Goal: Information Seeking & Learning: Find contact information

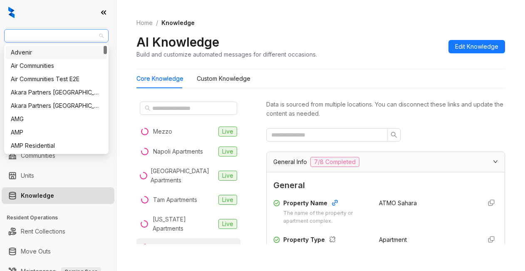
click at [27, 37] on span "AMG" at bounding box center [56, 36] width 94 height 12
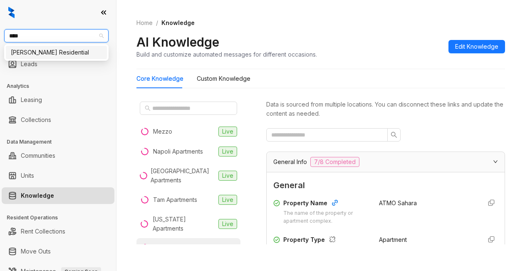
type input "*****"
click at [17, 51] on div "[PERSON_NAME] Residential" at bounding box center [56, 52] width 91 height 9
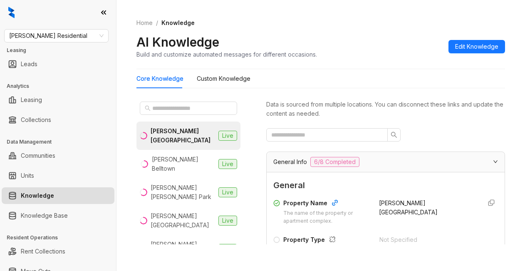
drag, startPoint x: 452, startPoint y: 221, endPoint x: 449, endPoint y: 217, distance: 5.3
click at [449, 219] on div "Griffis Belleview Station" at bounding box center [427, 211] width 96 height 27
click at [166, 110] on input "text" at bounding box center [188, 108] width 73 height 9
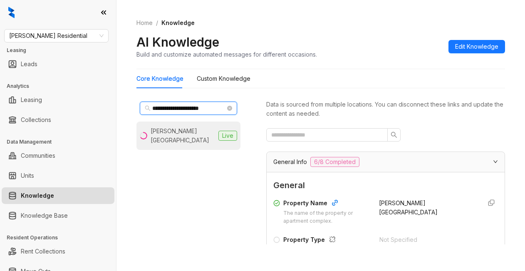
type input "**********"
click at [193, 131] on div "Griffis Mission Valley" at bounding box center [183, 136] width 64 height 18
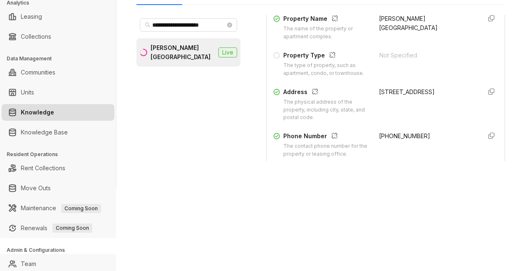
scroll to position [125, 0]
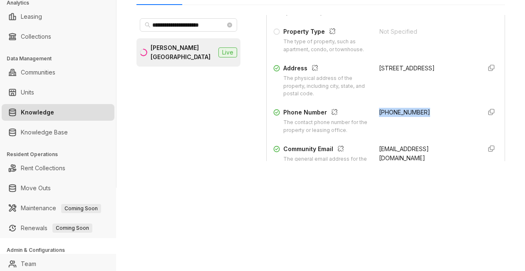
drag, startPoint x: 366, startPoint y: 119, endPoint x: 415, endPoint y: 120, distance: 48.7
click at [415, 120] on div "Phone Number The contact phone number for the property or leasing office. (619)…" at bounding box center [385, 121] width 225 height 27
copy span "(619) 567-1552"
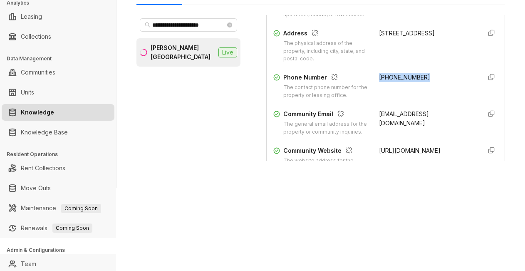
scroll to position [208, 0]
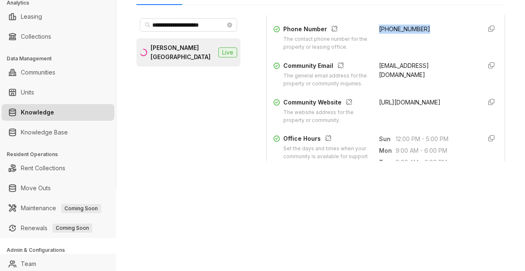
drag, startPoint x: 368, startPoint y: 156, endPoint x: 447, endPoint y: 131, distance: 83.2
click at [449, 127] on div "Property Name The name of the property or apartment complex. Griffis Mission Va…" at bounding box center [385, 15] width 225 height 223
drag, startPoint x: 444, startPoint y: 93, endPoint x: 443, endPoint y: 86, distance: 7.2
click at [443, 88] on div "missionvalley@griffisresidential.com" at bounding box center [427, 74] width 96 height 27
click at [379, 76] on span "missionvalley@griffisresidential.com" at bounding box center [404, 70] width 50 height 16
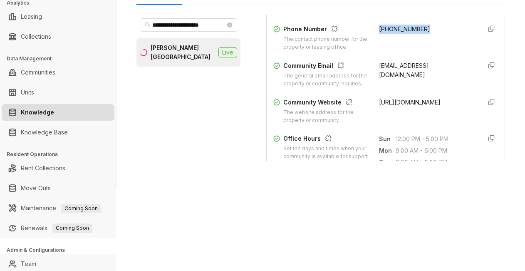
click at [416, 64] on div "Property Name The name of the property or apartment complex. Griffis Mission Va…" at bounding box center [385, 15] width 225 height 223
click at [412, 50] on div "(619) 567-1552" at bounding box center [427, 38] width 96 height 27
drag, startPoint x: 368, startPoint y: 75, endPoint x: 397, endPoint y: 77, distance: 29.6
click at [394, 81] on div "Community Email The general email address for the property or community inquiri…" at bounding box center [385, 74] width 225 height 27
copy span "missionvalley@griffisresidential.com"
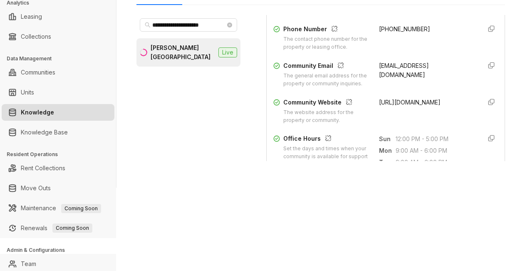
click at [382, 51] on div "(619) 567-1552" at bounding box center [427, 38] width 96 height 27
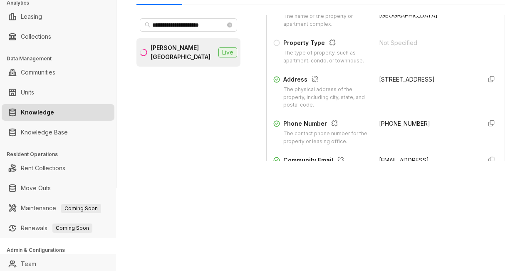
scroll to position [83, 0]
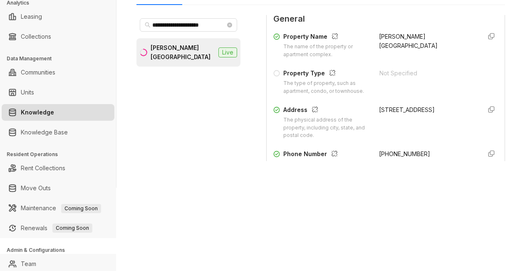
drag, startPoint x: 371, startPoint y: 118, endPoint x: 419, endPoint y: 128, distance: 49.3
click at [421, 114] on div "1440 Hotel Circle North, San Diego, CA, 92108" at bounding box center [427, 109] width 96 height 9
copy div "1440 Hotel Circle North, San Diego, CA, 92108"
drag, startPoint x: 411, startPoint y: 94, endPoint x: 409, endPoint y: 90, distance: 4.5
click at [410, 94] on div "Not Specified" at bounding box center [428, 82] width 96 height 27
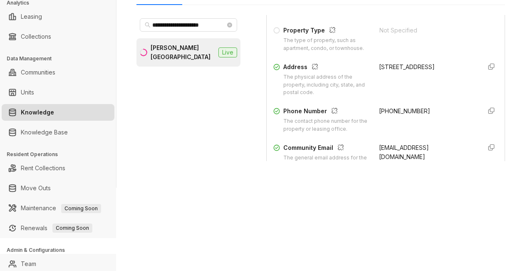
scroll to position [125, 0]
click at [294, 198] on div "**********" at bounding box center [262, 135] width 525 height 271
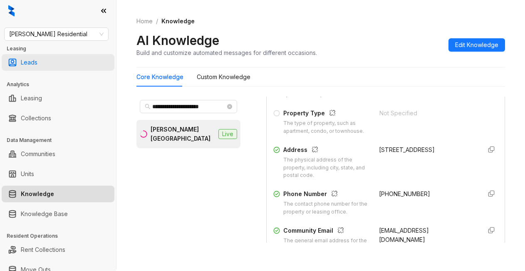
scroll to position [0, 0]
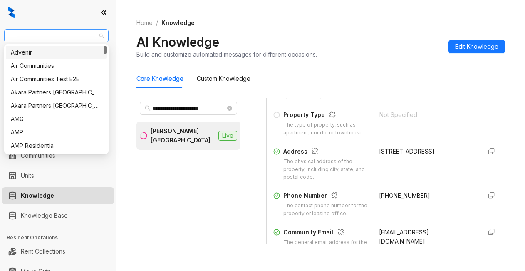
click at [69, 37] on span "Griffis Residential" at bounding box center [56, 36] width 94 height 12
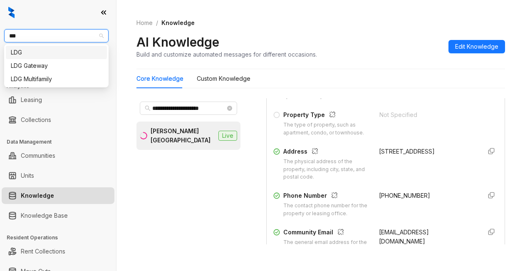
type input "***"
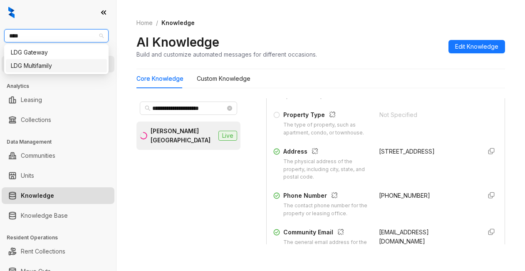
click at [46, 64] on div "LDG Multifamily" at bounding box center [56, 65] width 91 height 9
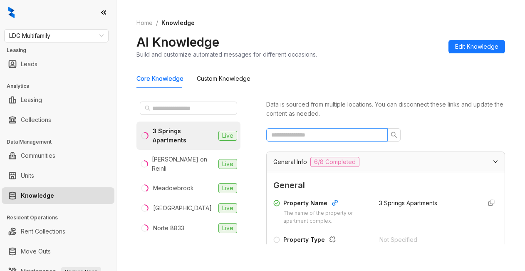
click at [353, 140] on span at bounding box center [327, 134] width 122 height 13
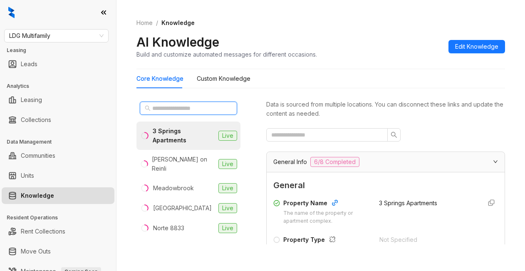
click at [186, 105] on input "text" at bounding box center [188, 108] width 73 height 9
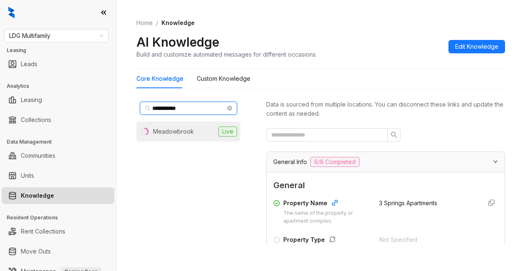
type input "**********"
drag, startPoint x: 159, startPoint y: 130, endPoint x: 160, endPoint y: 124, distance: 5.6
click at [159, 125] on li "Meadowbrook Live" at bounding box center [188, 132] width 104 height 20
click at [381, 117] on div "Data is sourced from multiple locations. You can disconnect these links and upd…" at bounding box center [385, 109] width 239 height 18
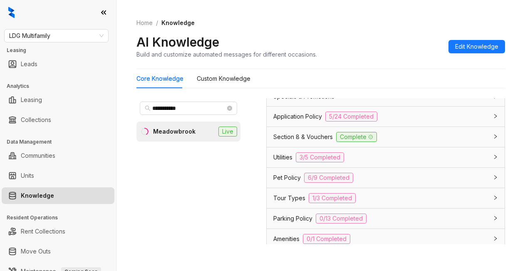
scroll to position [624, 0]
click at [310, 122] on span "Application Policy" at bounding box center [297, 117] width 49 height 9
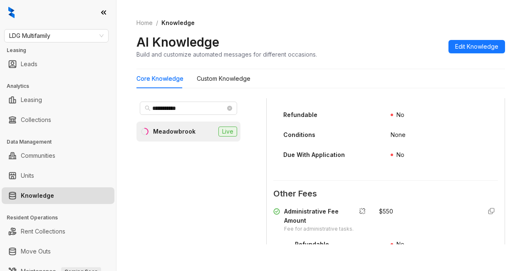
scroll to position [1248, 0]
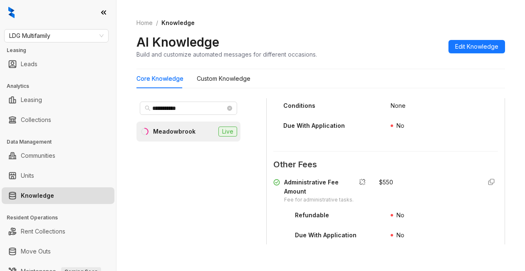
click at [362, 51] on div "AI Knowledge Build and customize automated messages for different occasions. Ed…" at bounding box center [320, 46] width 369 height 25
click at [376, 27] on div "Home / Knowledge AI Knowledge Build and customize automated messages for differ…" at bounding box center [320, 38] width 369 height 61
